Goal: Task Accomplishment & Management: Use online tool/utility

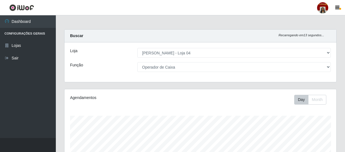
select select "251"
select select "22"
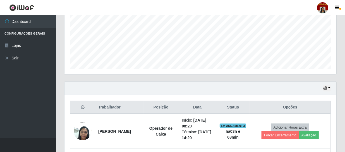
scroll to position [122, 0]
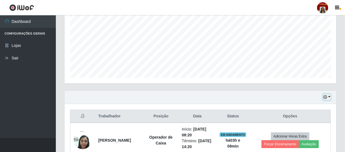
click at [325, 97] on icon "button" at bounding box center [325, 97] width 4 height 4
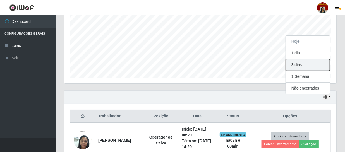
click at [301, 65] on button "3 dias" at bounding box center [308, 65] width 44 height 12
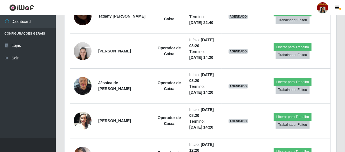
scroll to position [603, 0]
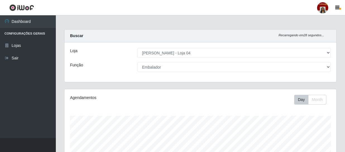
select select "251"
select select "1"
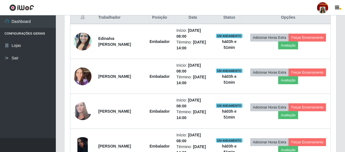
scroll to position [116, 272]
